Goal: Task Accomplishment & Management: Manage account settings

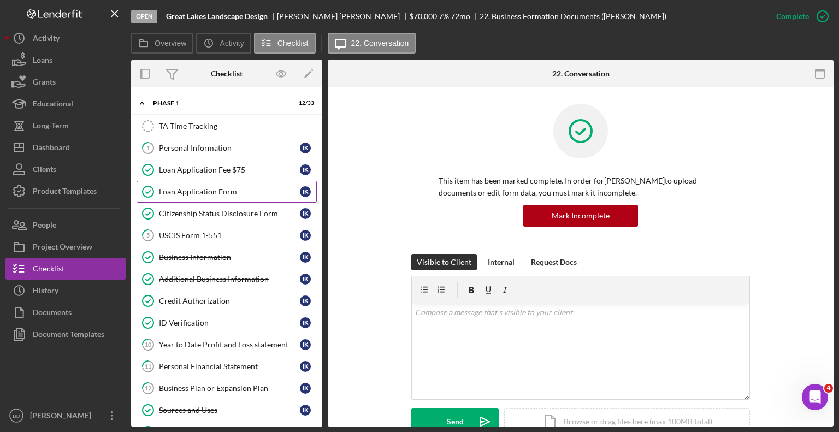
click at [166, 183] on link "Loan Application Form Loan Application Form I K" at bounding box center [227, 192] width 180 height 22
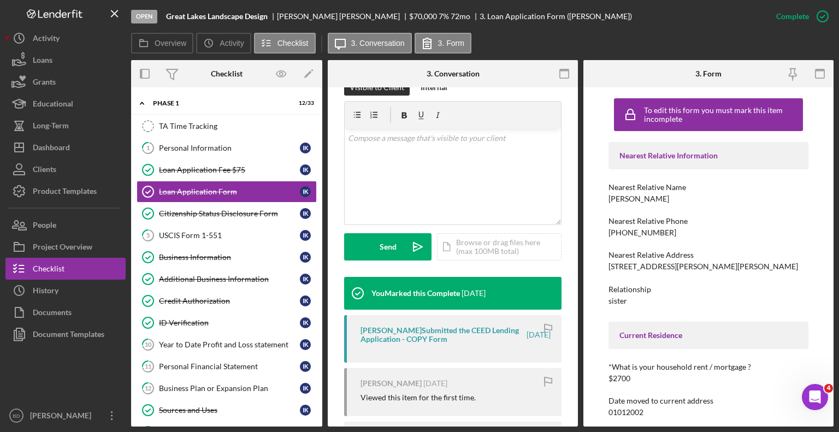
scroll to position [188, 0]
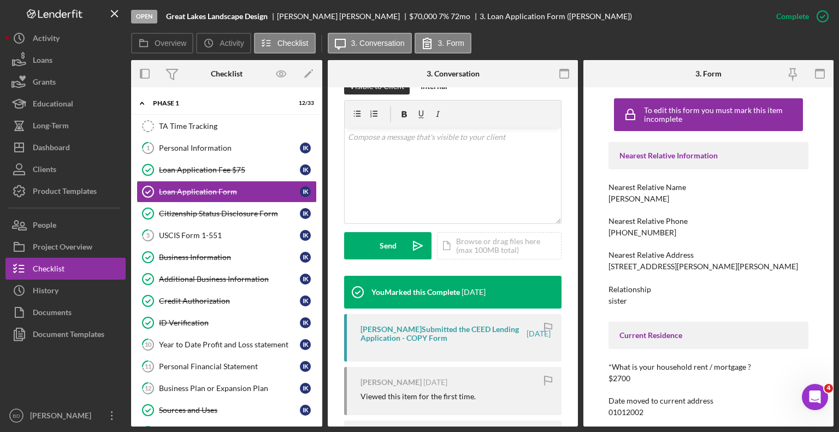
click at [429, 326] on div "[PERSON_NAME] Submitted the CEED Lending Application - COPY Form" at bounding box center [442, 333] width 164 height 17
click at [376, 331] on div "[PERSON_NAME] Submitted the CEED Lending Application - COPY Form" at bounding box center [442, 333] width 164 height 17
drag, startPoint x: 836, startPoint y: 132, endPoint x: 836, endPoint y: 113, distance: 19.1
click at [836, 113] on div "Open Great Lakes Landscape Design [PERSON_NAME] $70,000 $70,000 7 % 72 mo 3. Lo…" at bounding box center [419, 216] width 839 height 432
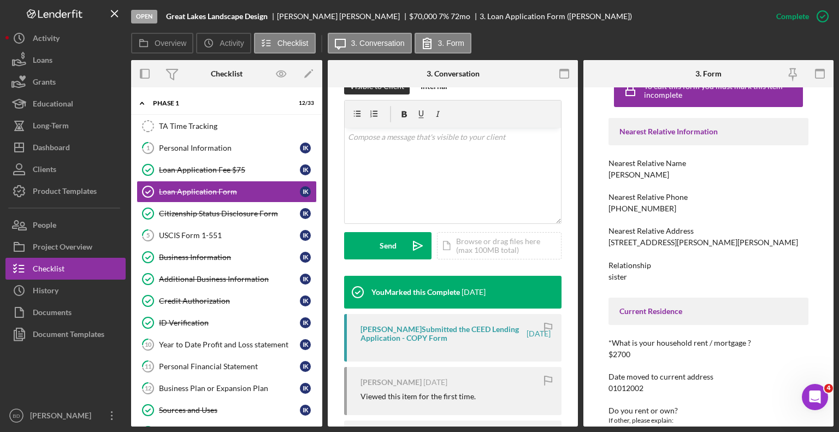
scroll to position [0, 0]
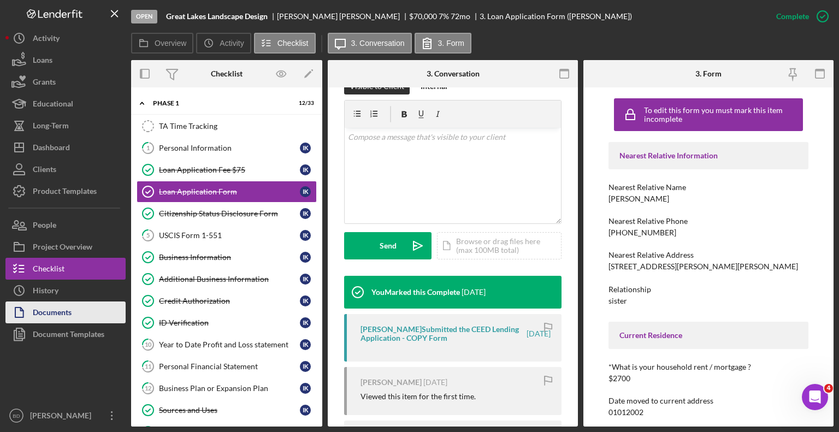
click at [44, 310] on div "Documents" at bounding box center [52, 313] width 39 height 25
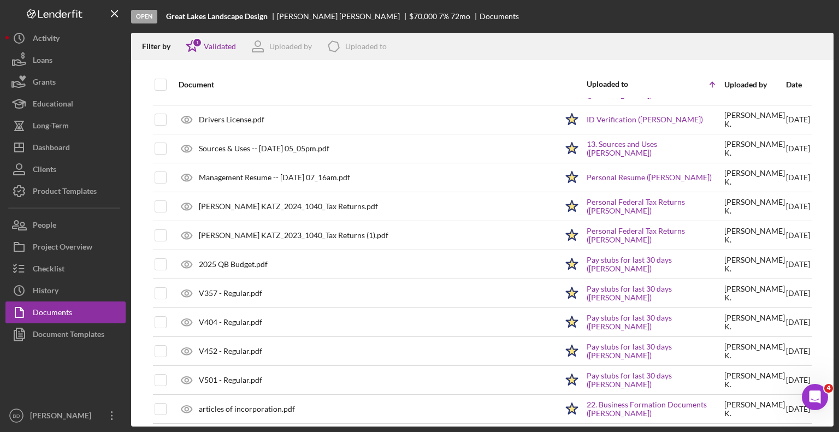
scroll to position [115, 0]
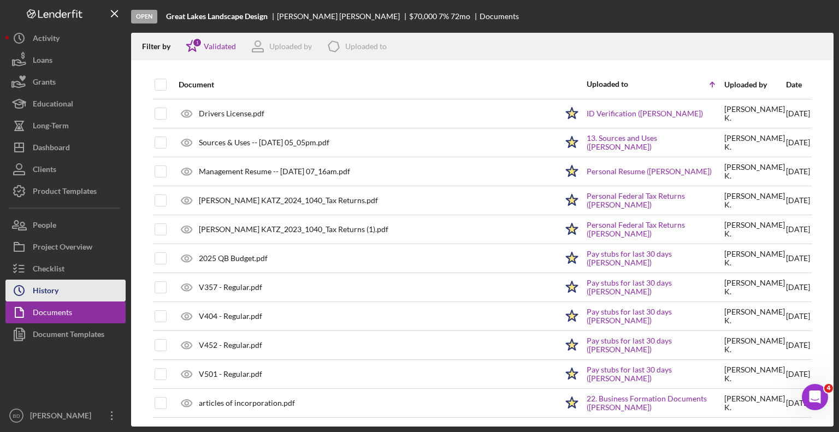
click at [50, 288] on div "History" at bounding box center [46, 292] width 26 height 25
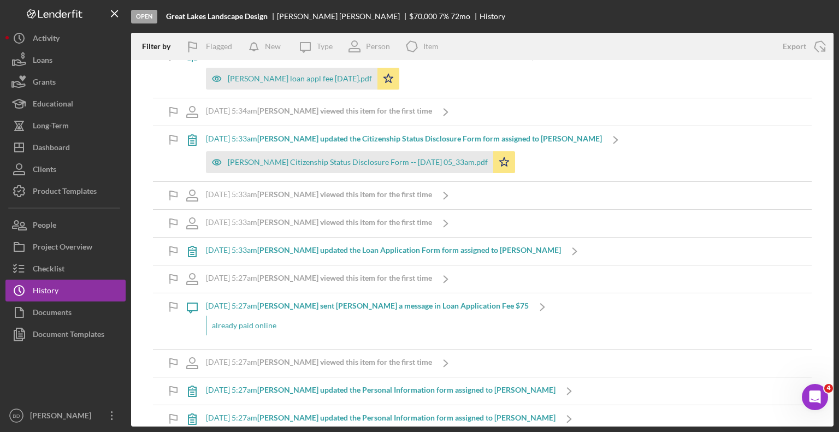
scroll to position [2921, 0]
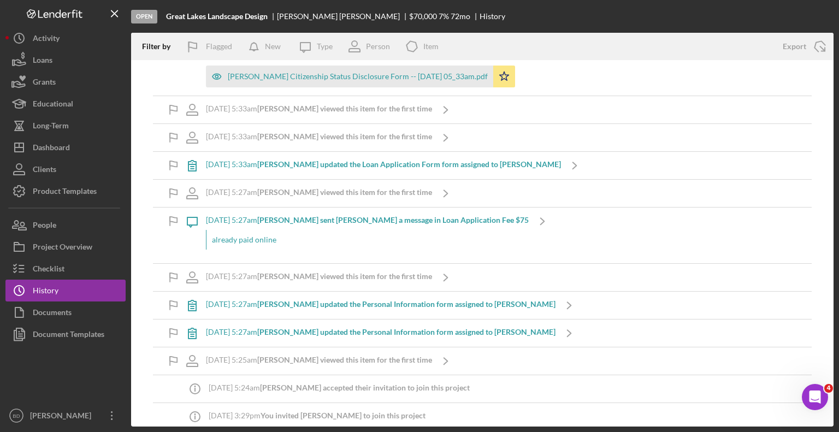
click at [389, 215] on b "[PERSON_NAME] sent [PERSON_NAME] a message in Loan Application Fee $75" at bounding box center [392, 219] width 271 height 9
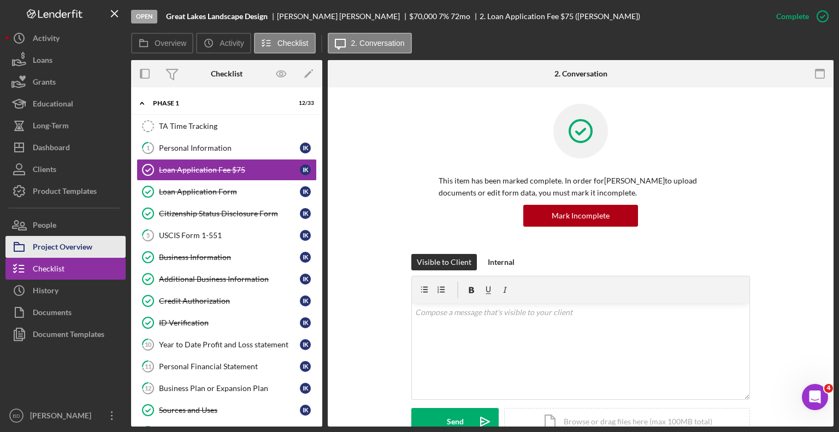
click at [54, 244] on div "Project Overview" at bounding box center [63, 248] width 60 height 25
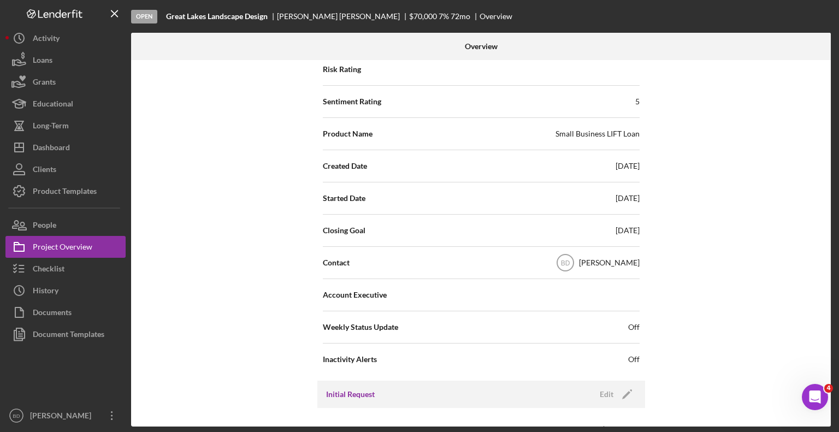
scroll to position [150, 0]
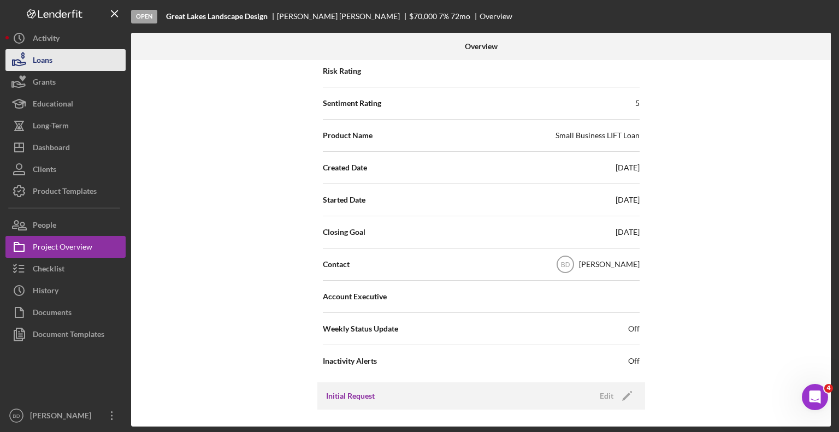
click at [42, 58] on div "Loans" at bounding box center [43, 61] width 20 height 25
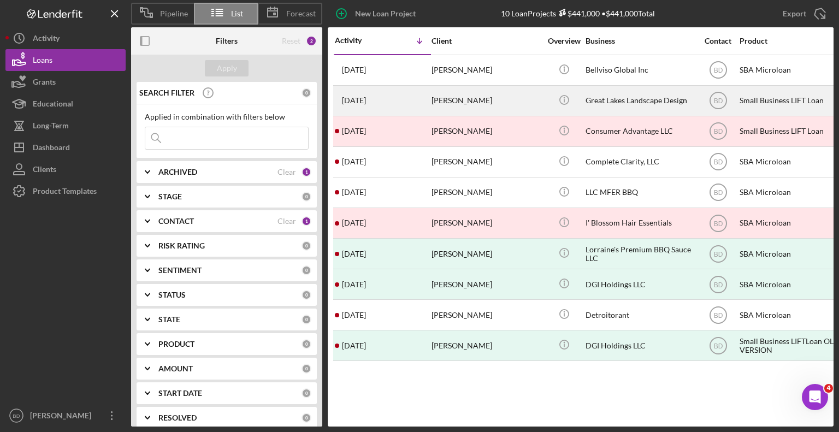
click at [442, 100] on div "[PERSON_NAME]" at bounding box center [485, 100] width 109 height 29
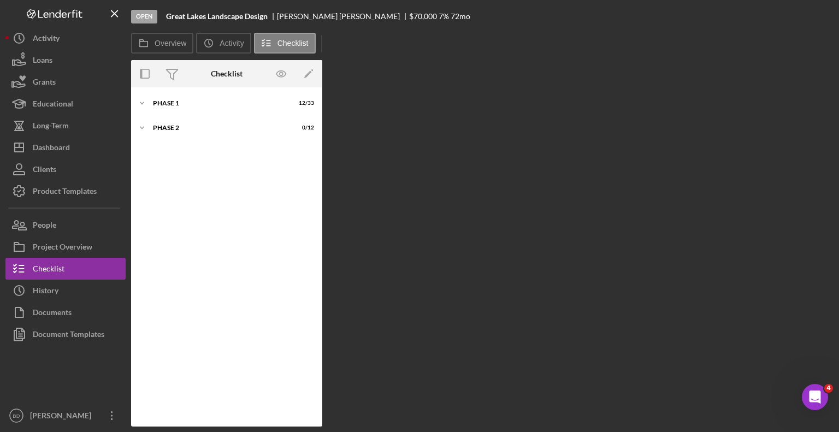
scroll to position [344, 0]
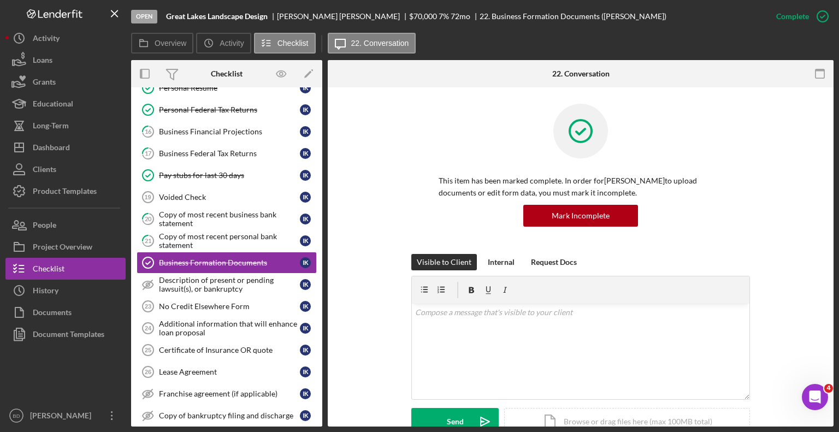
drag, startPoint x: 322, startPoint y: 245, endPoint x: 321, endPoint y: 234, distance: 10.4
click at [321, 234] on div "Overview Internal Workflow Stage Open Icon/Dropdown Arrow Archive (can unarchiv…" at bounding box center [482, 243] width 702 height 366
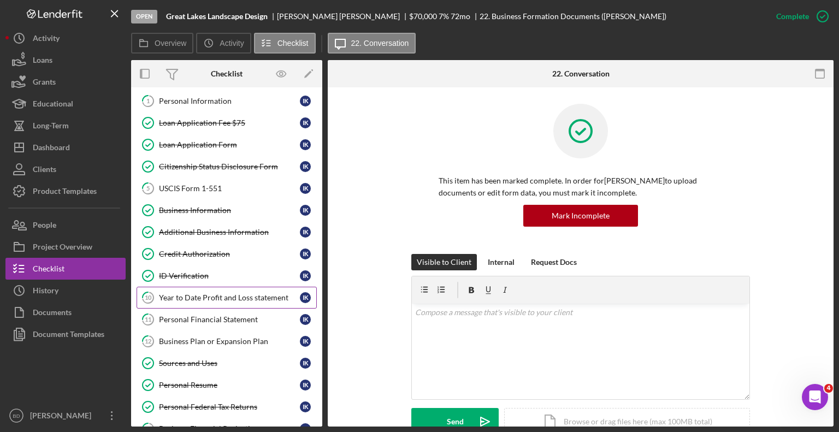
click at [214, 294] on div "Year to Date Profit and Loss statement" at bounding box center [229, 297] width 141 height 9
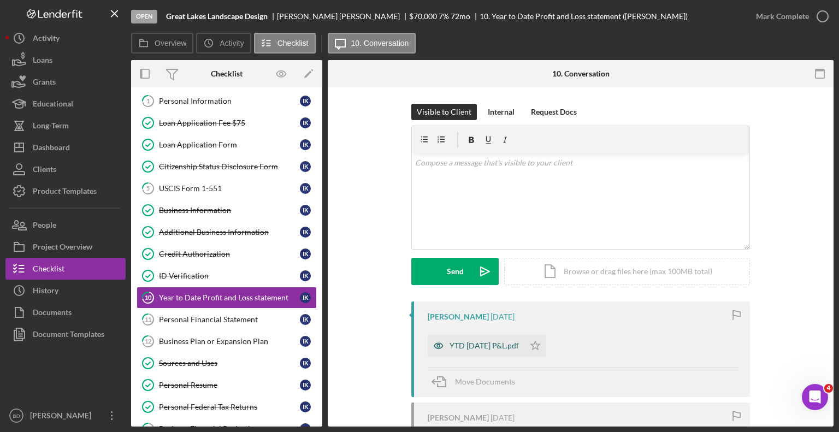
click at [475, 348] on div "YTD [DATE] P&L.pdf" at bounding box center [483, 345] width 69 height 9
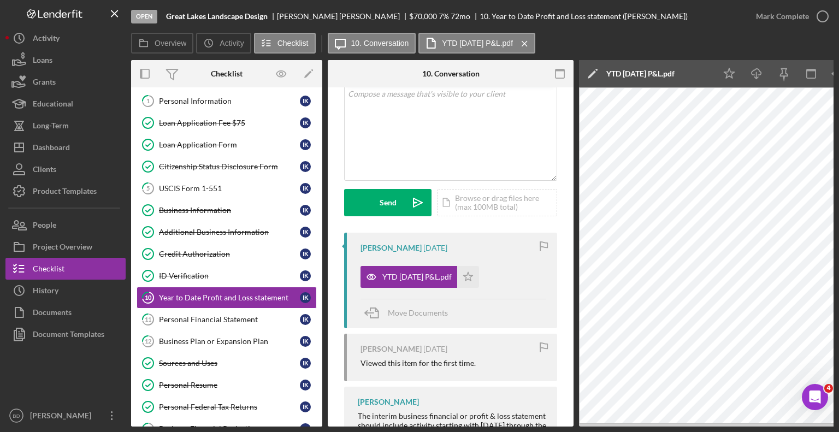
scroll to position [68, 0]
click at [570, 190] on div "Visible to Client Internal Request Docs v Color teal Color pink Remove color Ad…" at bounding box center [451, 305] width 246 height 571
